Goal: Transaction & Acquisition: Book appointment/travel/reservation

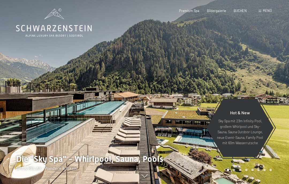
click at [240, 12] on span "BUCHEN" at bounding box center [240, 11] width 13 height 4
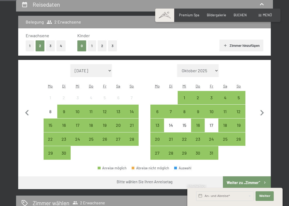
scroll to position [107, 0]
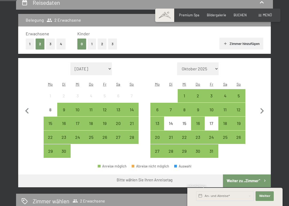
click at [263, 110] on icon "button" at bounding box center [261, 110] width 11 height 11
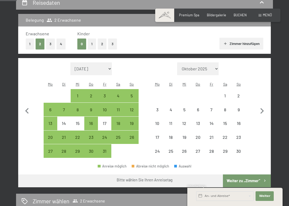
select select "2025-10-01"
select select "2025-11-01"
select select "2025-10-01"
select select "2025-11-01"
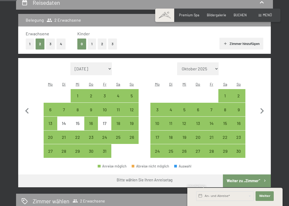
click at [264, 107] on icon "button" at bounding box center [261, 110] width 11 height 11
select select "2025-11-01"
select select "2025-12-01"
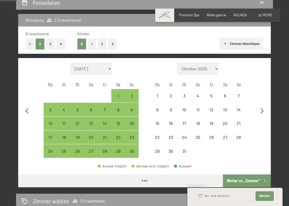
select select "2025-11-01"
select select "2025-12-01"
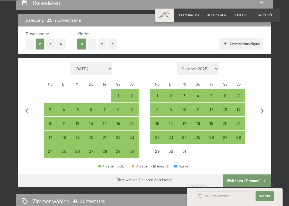
click at [228, 94] on div "6" at bounding box center [225, 100] width 13 height 13
select select "2025-11-01"
select select "2025-12-01"
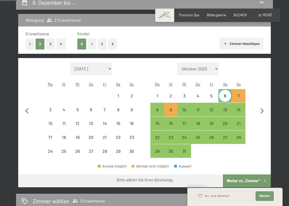
click at [161, 108] on div "8" at bounding box center [157, 114] width 13 height 13
select select "2025-11-01"
select select "2025-12-01"
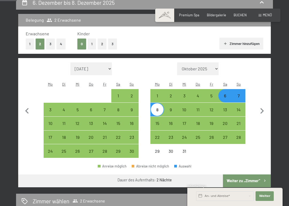
click at [259, 175] on button "Weiter zu „Zimmer“" at bounding box center [247, 181] width 48 height 13
select select "2025-11-01"
select select "2025-12-01"
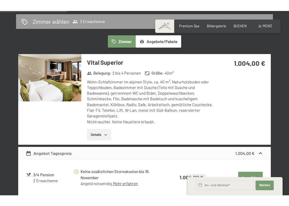
scroll to position [120, 0]
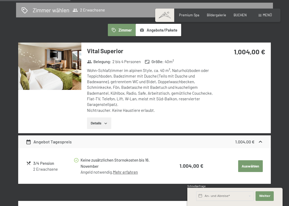
click at [66, 69] on img at bounding box center [49, 66] width 63 height 47
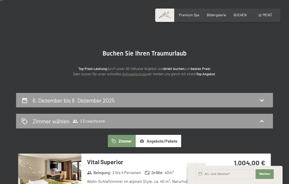
scroll to position [0, 0]
